Goal: Information Seeking & Learning: Learn about a topic

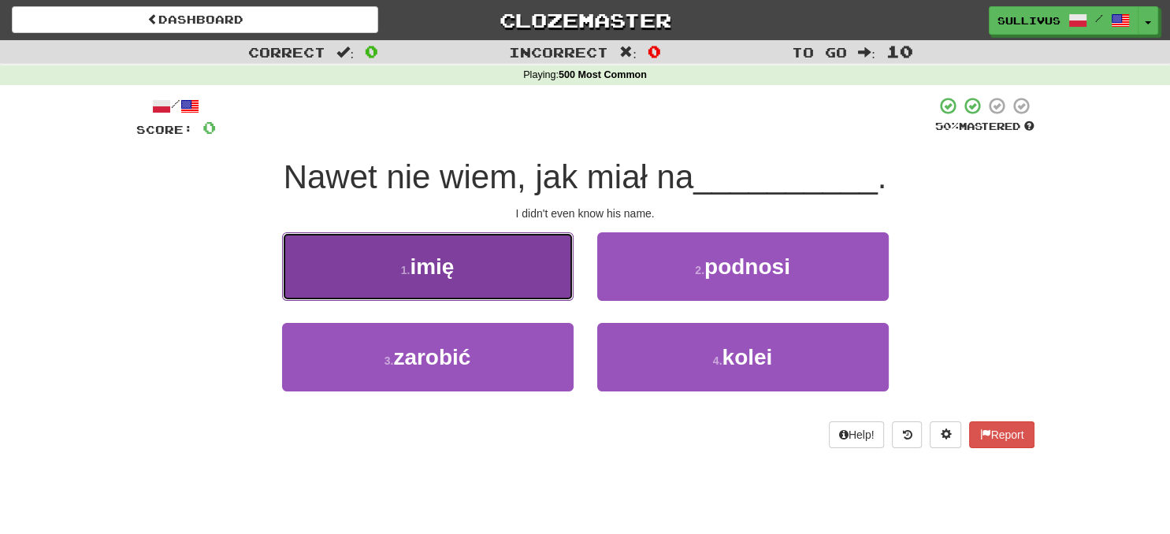
click at [531, 295] on button "1 . imię" at bounding box center [428, 266] width 292 height 69
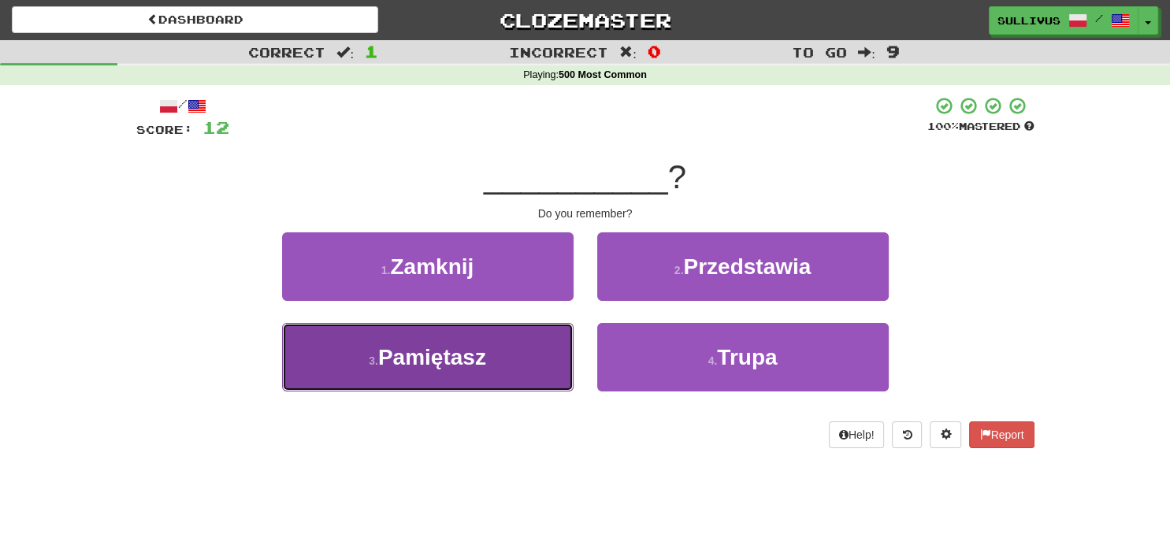
click at [468, 341] on button "3 . Pamiętasz" at bounding box center [428, 357] width 292 height 69
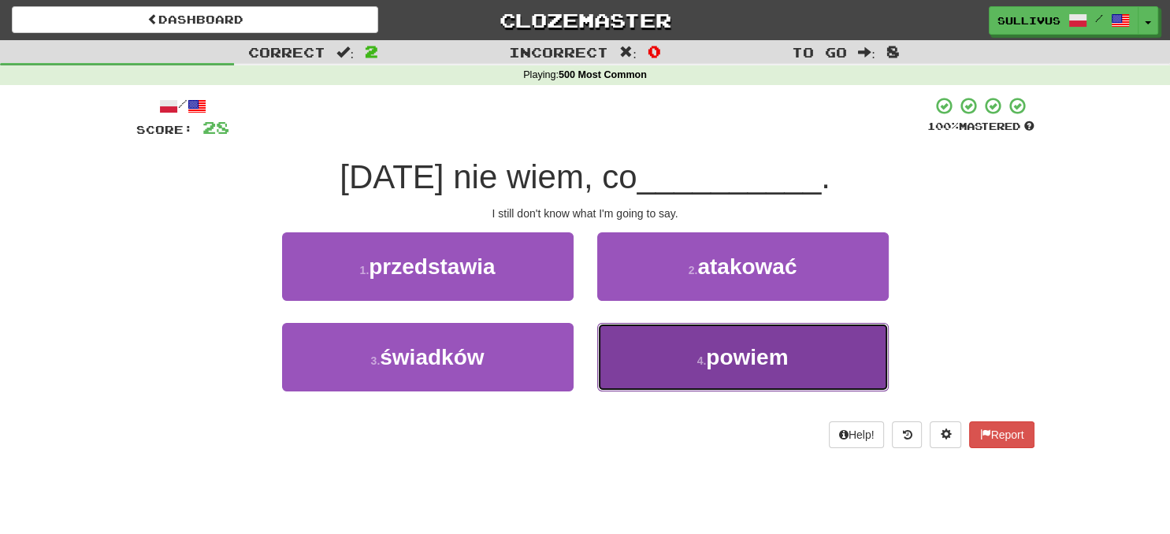
click at [661, 355] on button "4 . powiem" at bounding box center [743, 357] width 292 height 69
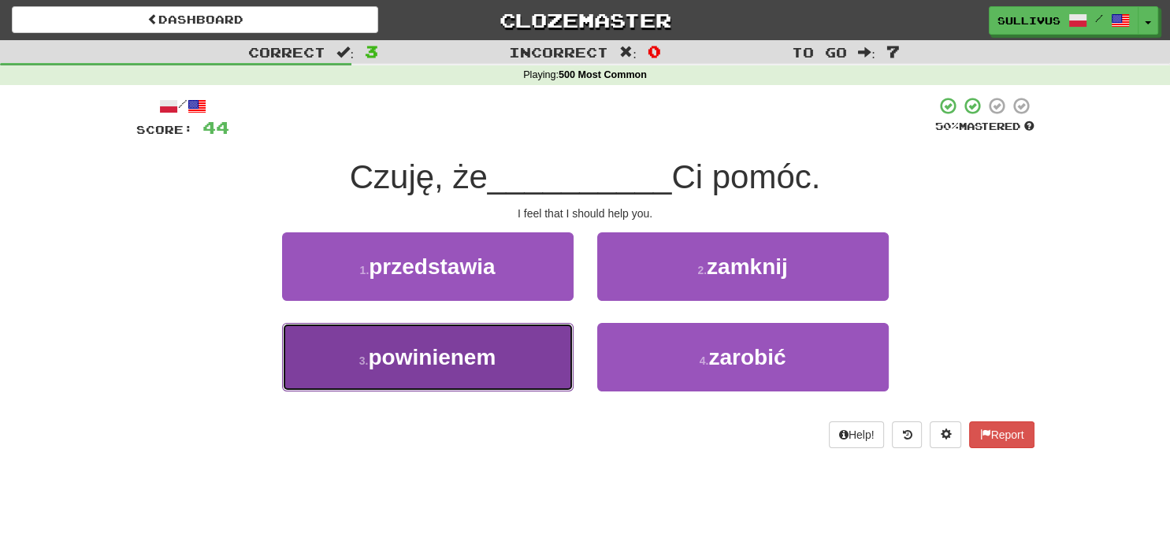
click at [519, 367] on button "3 . powinienem" at bounding box center [428, 357] width 292 height 69
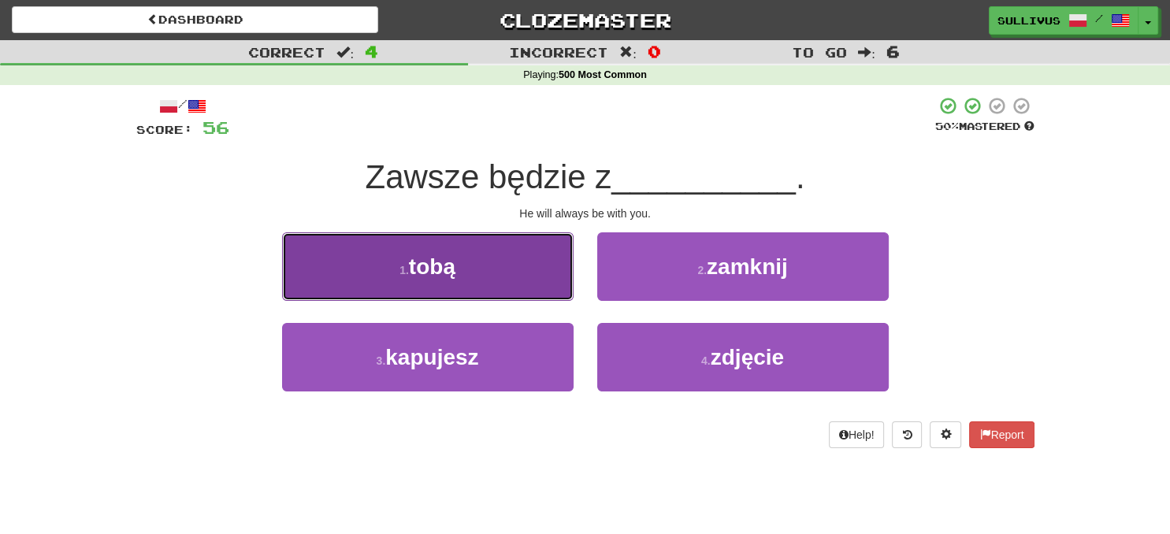
click at [510, 299] on button "1 . tobą" at bounding box center [428, 266] width 292 height 69
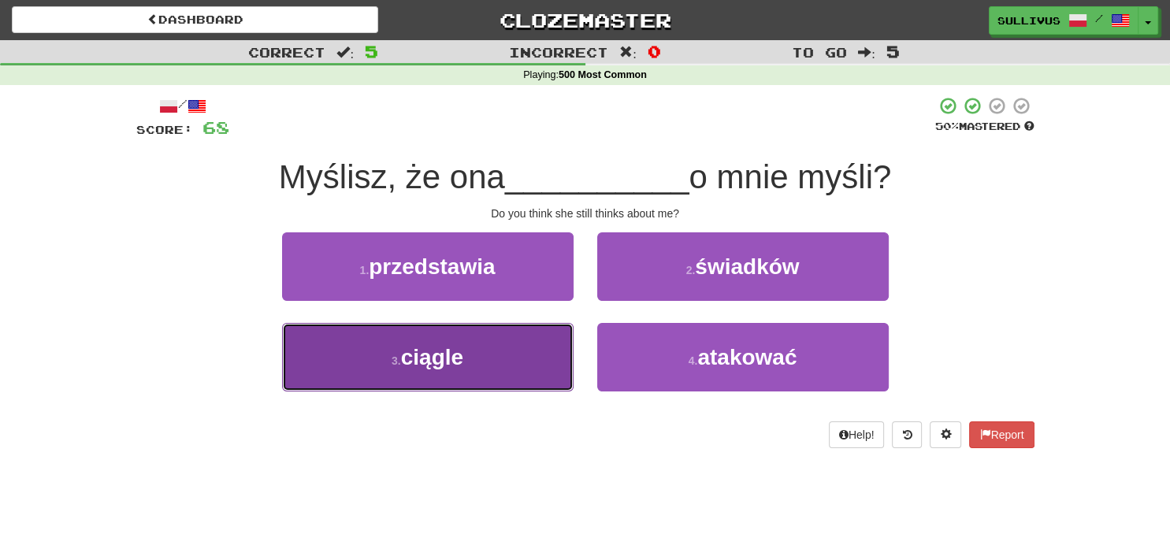
click at [496, 376] on button "3 . ciągle" at bounding box center [428, 357] width 292 height 69
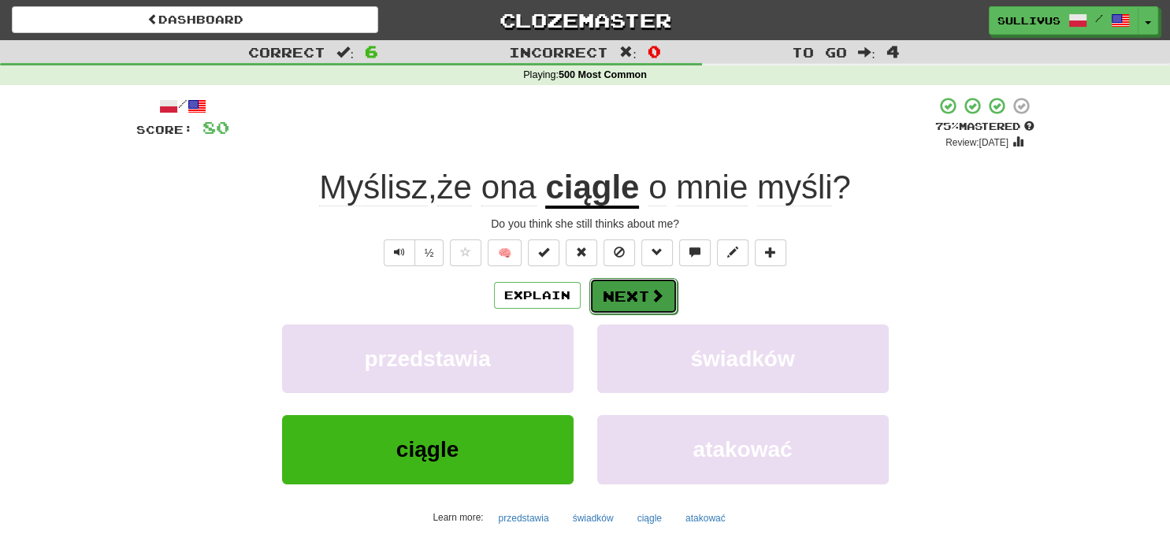
click at [661, 297] on span at bounding box center [657, 295] width 14 height 14
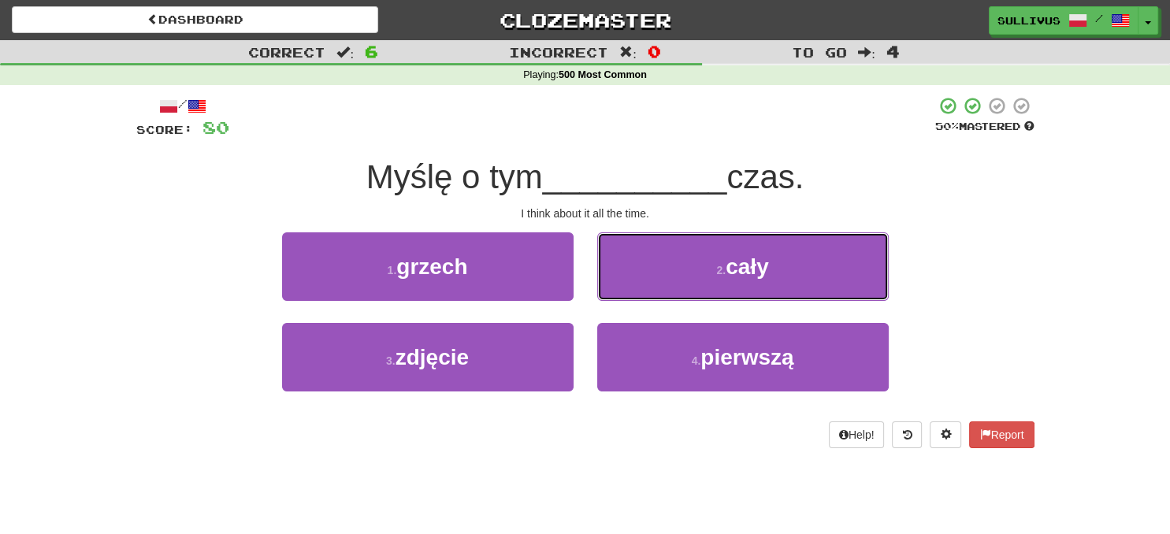
click at [661, 297] on button "2 . cały" at bounding box center [743, 266] width 292 height 69
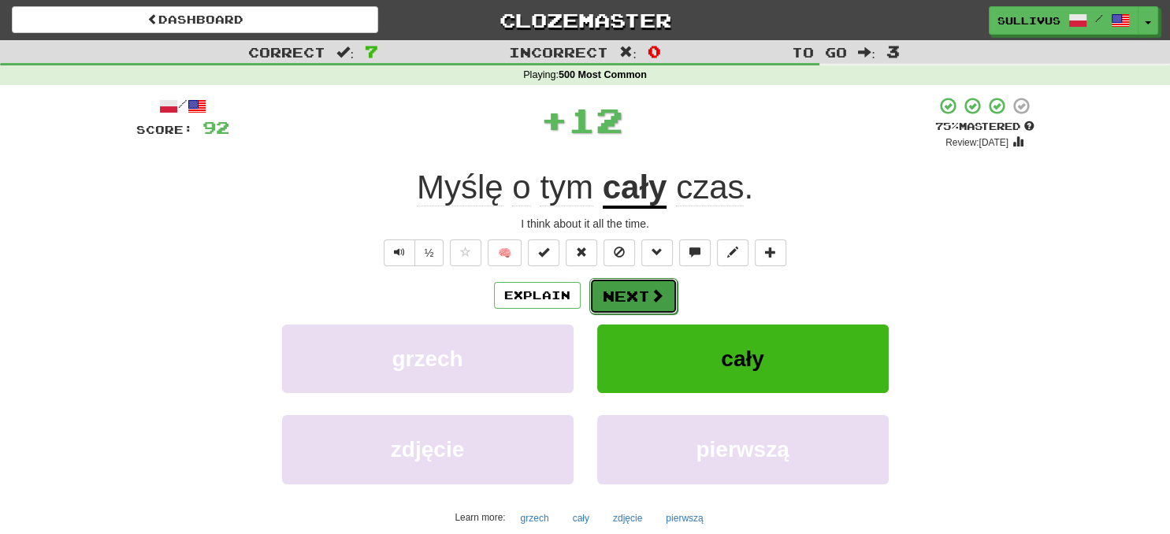
click at [632, 279] on button "Next" at bounding box center [633, 296] width 88 height 36
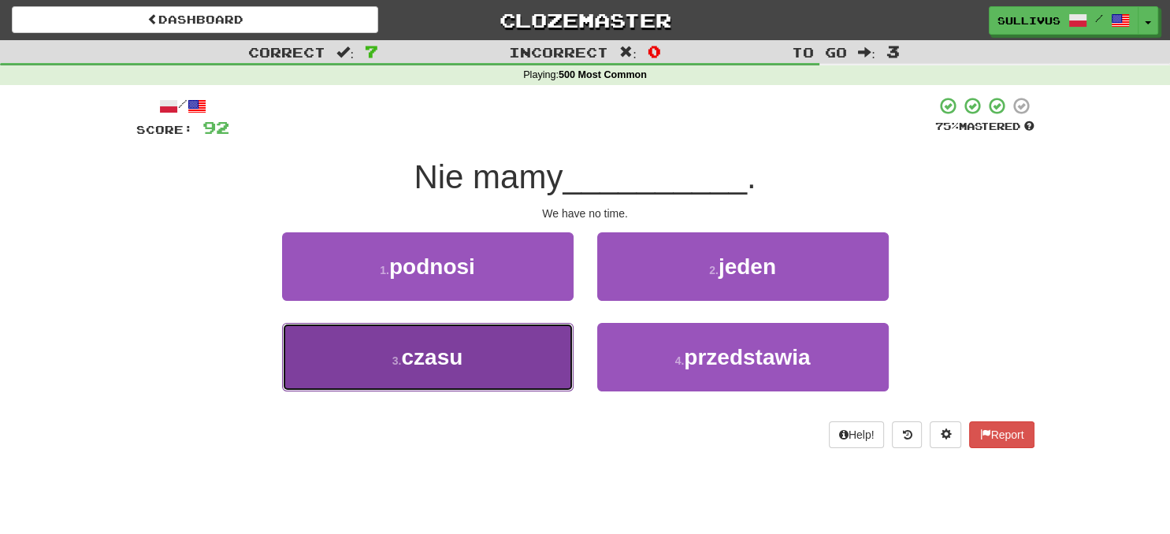
click at [529, 344] on button "3 . czasu" at bounding box center [428, 357] width 292 height 69
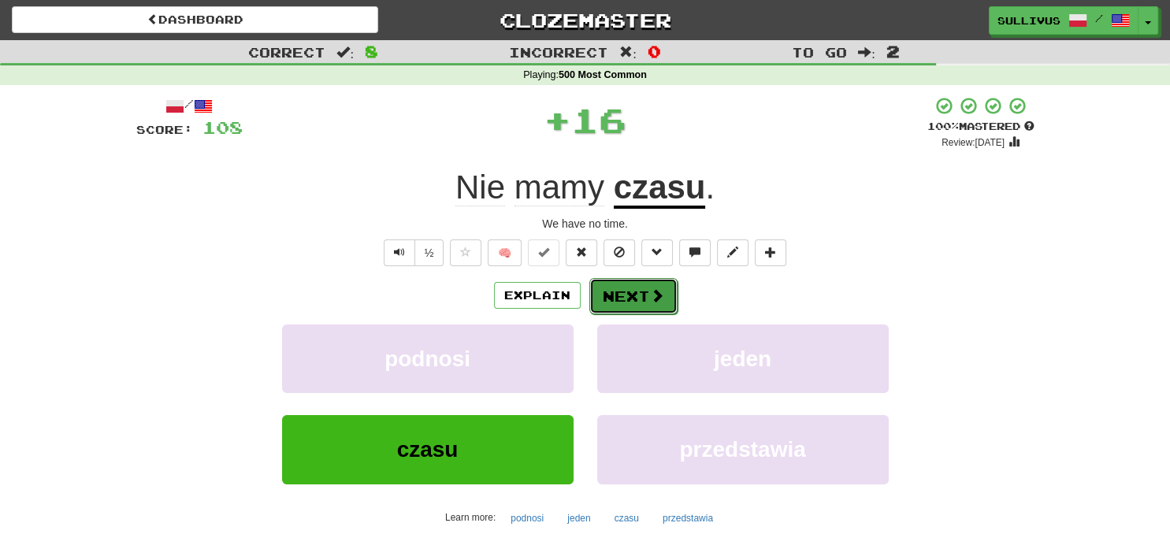
click at [629, 287] on button "Next" at bounding box center [633, 296] width 88 height 36
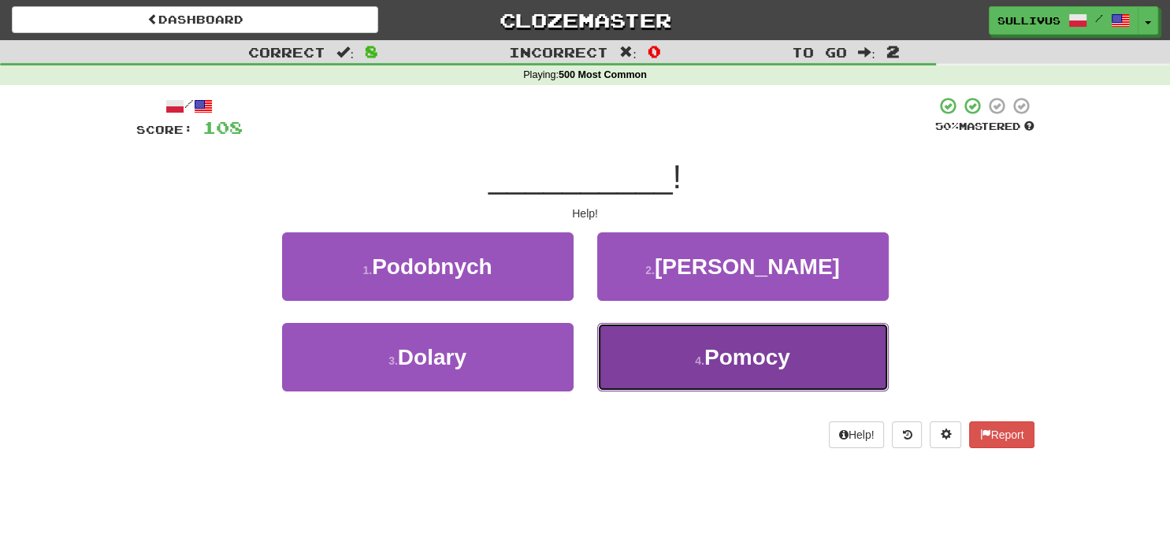
click at [638, 345] on button "4 . Pomocy" at bounding box center [743, 357] width 292 height 69
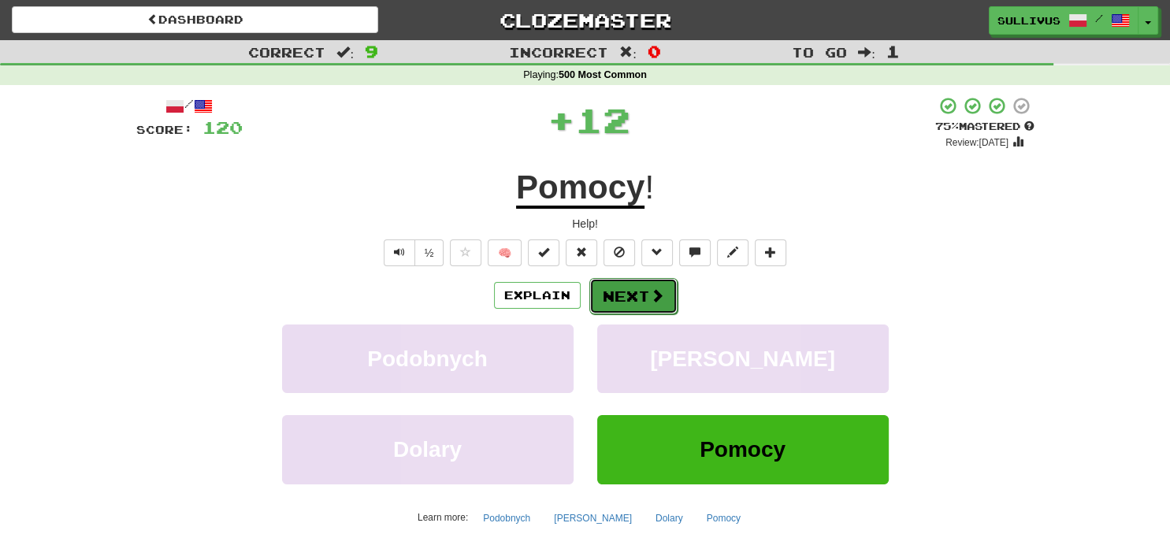
click at [632, 288] on button "Next" at bounding box center [633, 296] width 88 height 36
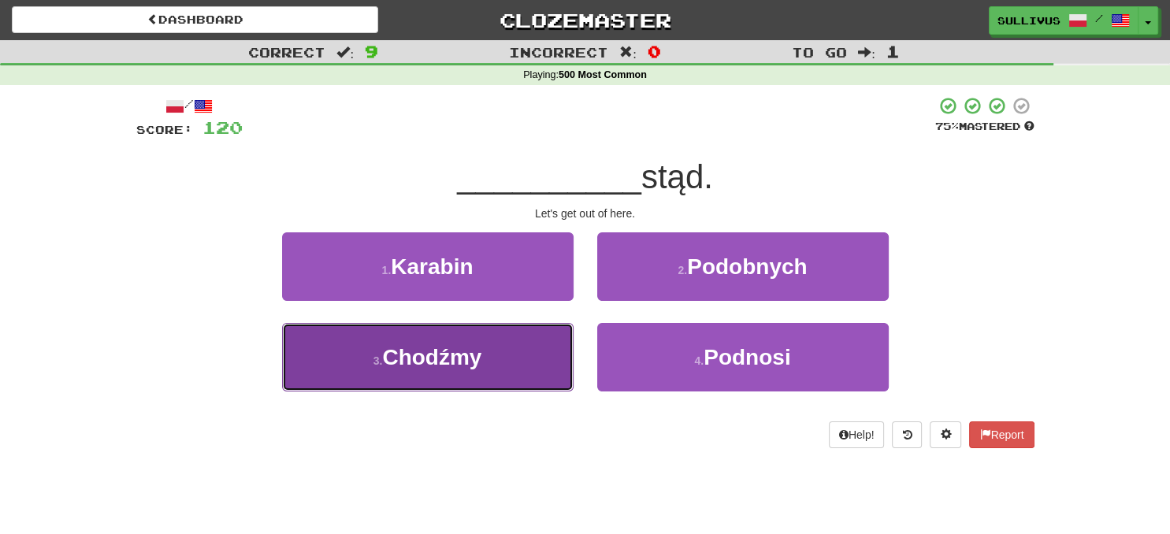
click at [537, 355] on button "3 . Chodźmy" at bounding box center [428, 357] width 292 height 69
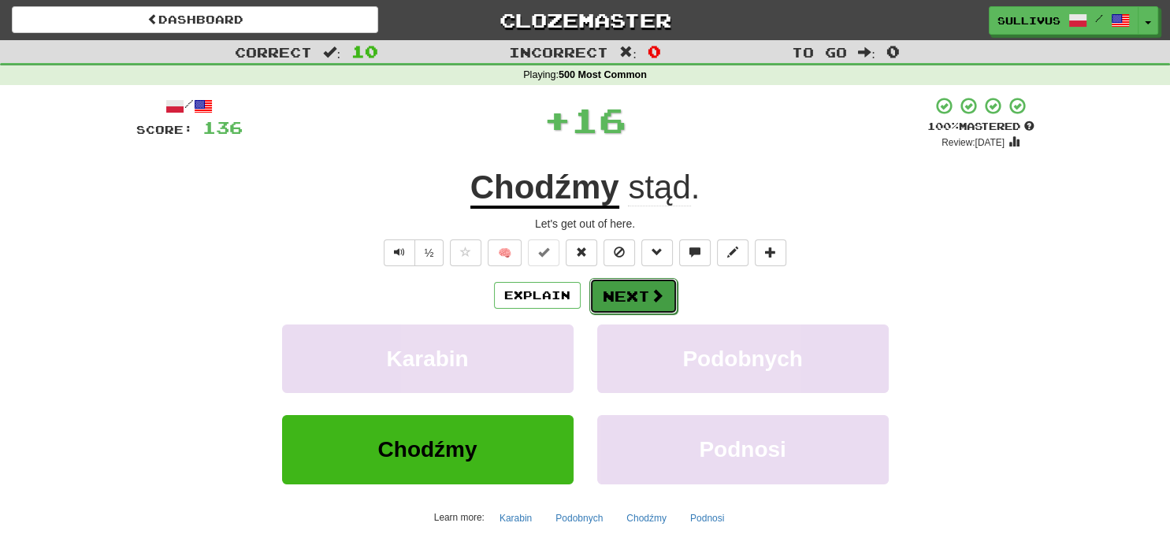
click at [622, 292] on button "Next" at bounding box center [633, 296] width 88 height 36
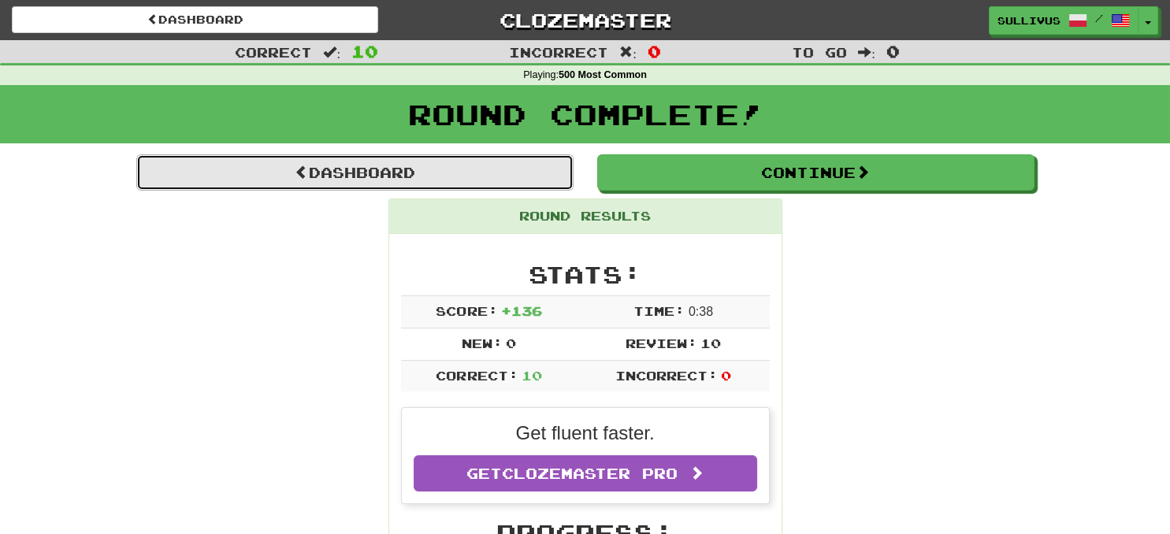
click at [550, 178] on link "Dashboard" at bounding box center [354, 172] width 437 height 36
